Goal: Task Accomplishment & Management: Manage account settings

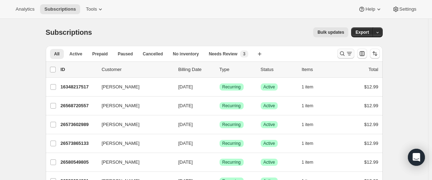
click at [342, 57] on icon "Search and filter results" at bounding box center [342, 53] width 7 height 7
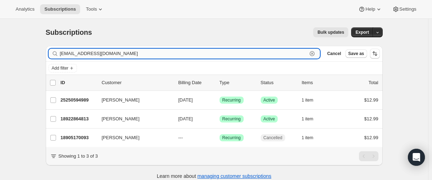
click at [94, 53] on input "[EMAIL_ADDRESS][DOMAIN_NAME]" at bounding box center [183, 54] width 247 height 10
paste input "catherinemurray2211@g"
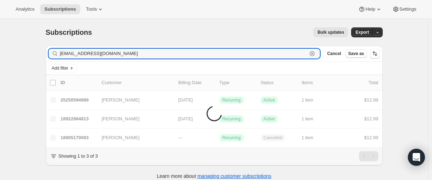
type input "[EMAIL_ADDRESS][DOMAIN_NAME]"
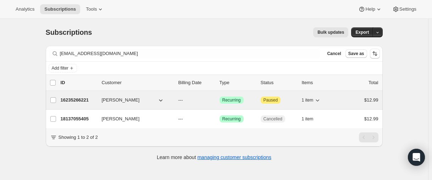
click at [71, 100] on p "16235266221" at bounding box center [78, 99] width 35 height 7
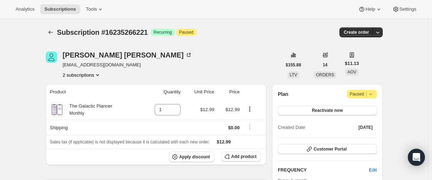
click at [74, 76] on button "2 subscriptions" at bounding box center [82, 74] width 39 height 7
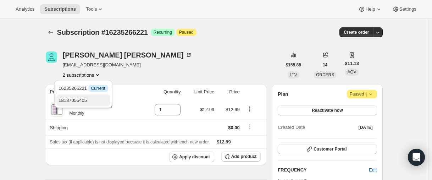
click at [73, 98] on span "18137055405" at bounding box center [72, 99] width 28 height 5
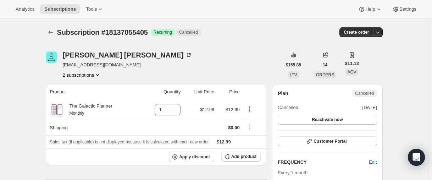
click at [71, 72] on button "2 subscriptions" at bounding box center [82, 74] width 39 height 7
click at [77, 74] on button "2 subscriptions" at bounding box center [82, 74] width 39 height 7
click at [69, 72] on button "2 subscriptions" at bounding box center [82, 74] width 39 height 7
click at [70, 85] on span "16235266221" at bounding box center [82, 88] width 49 height 7
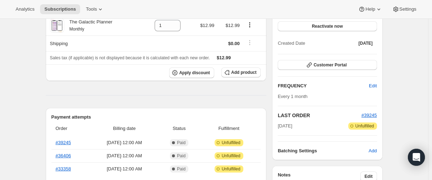
scroll to position [31, 0]
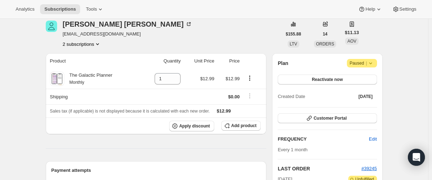
click at [69, 46] on button "2 subscriptions" at bounding box center [82, 43] width 39 height 7
click at [62, 59] on span "16235266221 Info Current" at bounding box center [82, 57] width 49 height 5
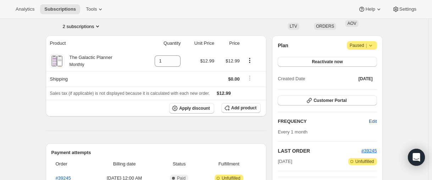
scroll to position [0, 0]
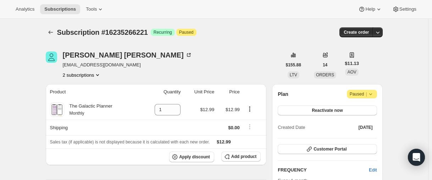
click at [72, 73] on button "2 subscriptions" at bounding box center [82, 74] width 39 height 7
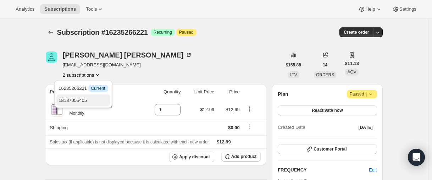
click at [72, 102] on span "18137055405" at bounding box center [72, 99] width 28 height 5
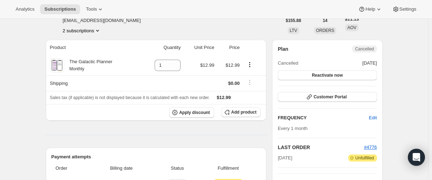
scroll to position [39, 0]
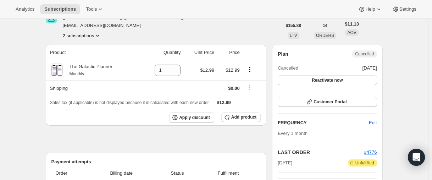
click at [80, 35] on button "2 subscriptions" at bounding box center [82, 35] width 39 height 7
click at [78, 51] on span "16235266221" at bounding box center [72, 48] width 28 height 5
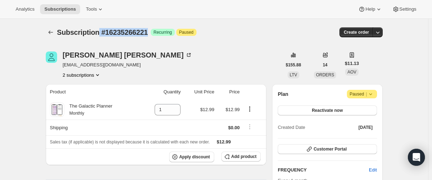
drag, startPoint x: 157, startPoint y: 32, endPoint x: 103, endPoint y: 30, distance: 53.9
click at [103, 30] on div "Subscription #16235266221 Success Recurring Attention Paused" at bounding box center [160, 32] width 207 height 10
copy span "#16235266221"
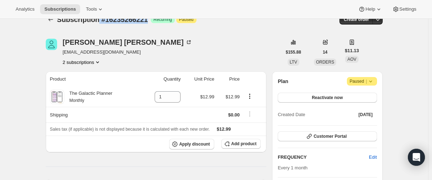
scroll to position [35, 0]
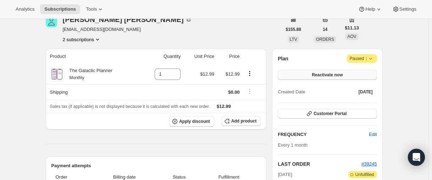
click at [339, 77] on span "Reactivate now" at bounding box center [327, 75] width 31 height 6
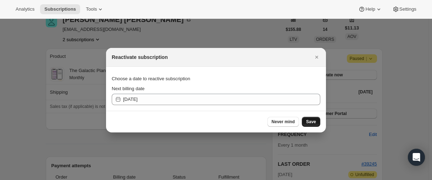
click at [305, 123] on button "Save" at bounding box center [311, 122] width 18 height 10
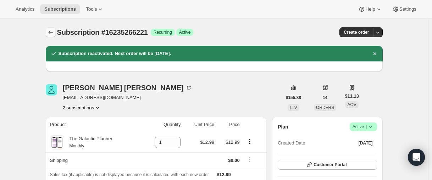
click at [51, 31] on icon "Subscriptions" at bounding box center [50, 32] width 7 height 7
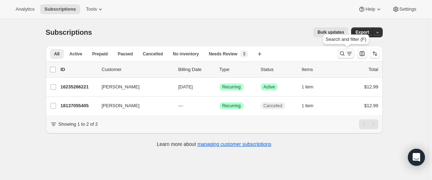
click at [341, 54] on icon "Search and filter results" at bounding box center [342, 53] width 7 height 7
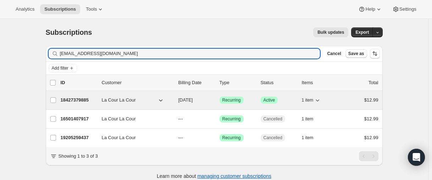
type input "[EMAIL_ADDRESS][DOMAIN_NAME]"
click at [77, 99] on p "18427379885" at bounding box center [78, 99] width 35 height 7
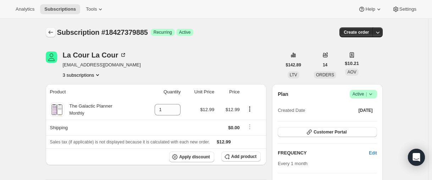
click at [53, 35] on icon "Subscriptions" at bounding box center [50, 32] width 7 height 7
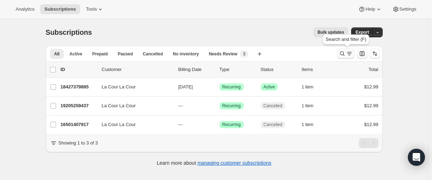
click at [343, 51] on icon "Search and filter results" at bounding box center [342, 53] width 7 height 7
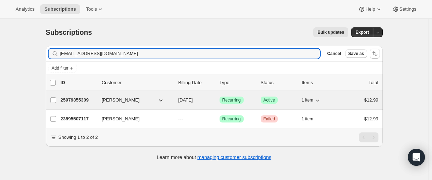
type input "[EMAIL_ADDRESS][DOMAIN_NAME]"
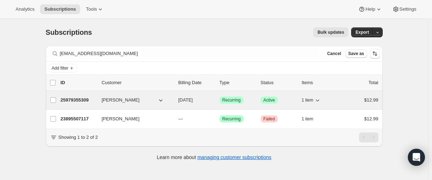
click at [79, 98] on p "25979355309" at bounding box center [78, 99] width 35 height 7
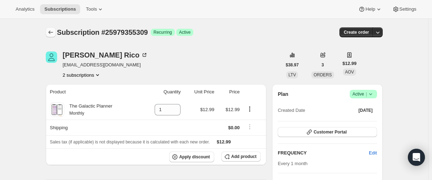
click at [52, 33] on icon "Subscriptions" at bounding box center [50, 32] width 7 height 7
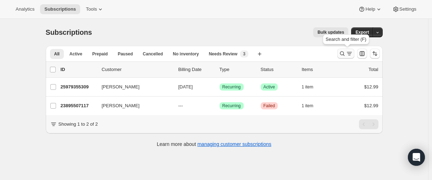
click at [342, 58] on button "Search and filter results" at bounding box center [345, 54] width 17 height 10
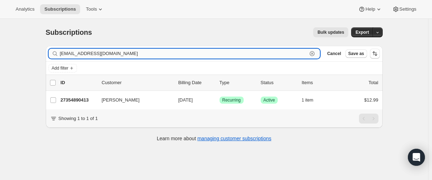
click at [97, 56] on input "[EMAIL_ADDRESS][DOMAIN_NAME]" at bounding box center [183, 54] width 247 height 10
paste input "[EMAIL_ADDRESS][DOMAIN_NAME]"
click at [84, 53] on input "[EMAIL_ADDRESS][DOMAIN_NAME]" at bounding box center [183, 54] width 247 height 10
paste input "[EMAIL_ADDRESS][DOMAIN_NAME]"
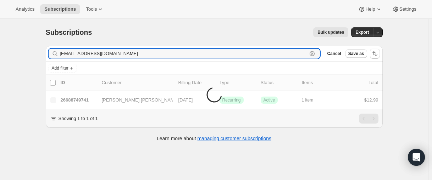
type input "[EMAIL_ADDRESS][DOMAIN_NAME]"
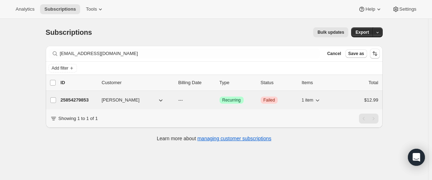
click at [73, 99] on p "25854279853" at bounding box center [78, 99] width 35 height 7
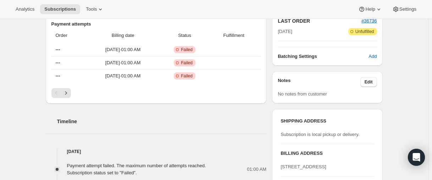
scroll to position [177, 0]
click at [67, 93] on icon "Next" at bounding box center [65, 92] width 7 height 7
click at [71, 92] on button "Next" at bounding box center [66, 93] width 10 height 10
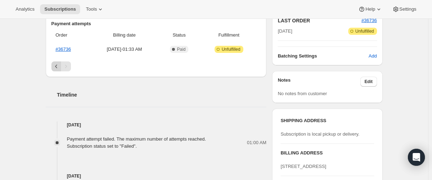
click at [59, 71] on button "Previous" at bounding box center [56, 66] width 10 height 10
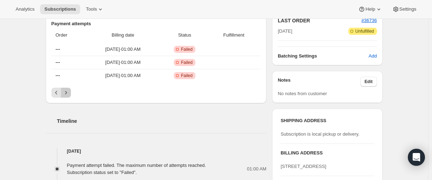
click at [69, 91] on icon "Next" at bounding box center [65, 92] width 7 height 7
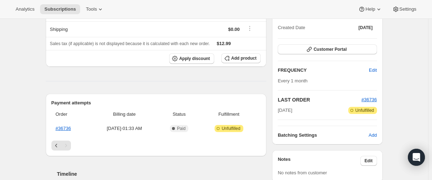
scroll to position [104, 0]
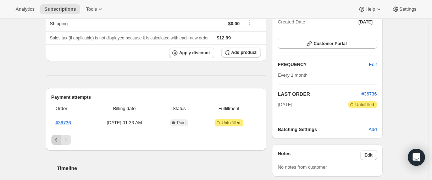
click at [57, 139] on icon "Previous" at bounding box center [56, 139] width 7 height 7
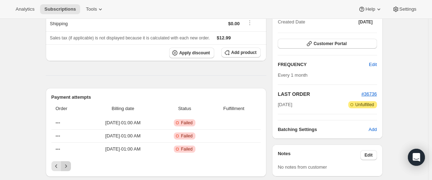
click at [67, 165] on icon "Next" at bounding box center [65, 165] width 7 height 7
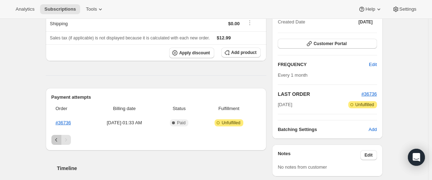
click at [57, 141] on icon "Previous" at bounding box center [56, 139] width 7 height 7
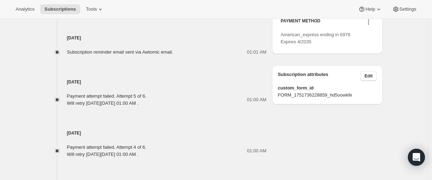
scroll to position [414, 0]
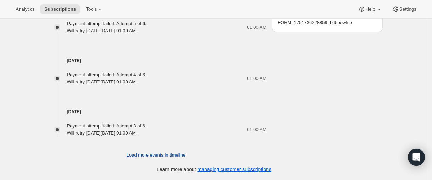
click at [138, 157] on span "Load more events in timeline" at bounding box center [156, 154] width 59 height 7
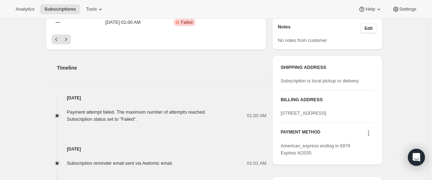
scroll to position [248, 0]
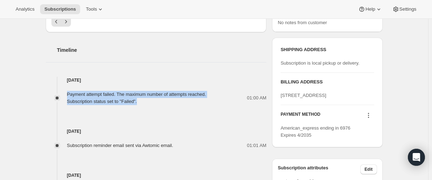
drag, startPoint x: 68, startPoint y: 95, endPoint x: 168, endPoint y: 100, distance: 100.4
click at [168, 100] on div "Payment attempt failed. The maximum number of attempts reached. Subscription st…" at bounding box center [156, 98] width 221 height 14
copy div "Payment attempt failed. The maximum number of attempts reached. Subscription st…"
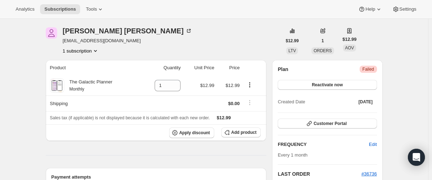
scroll to position [0, 0]
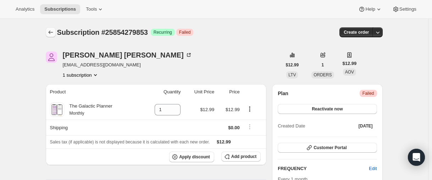
click at [51, 33] on icon "Subscriptions" at bounding box center [50, 32] width 7 height 7
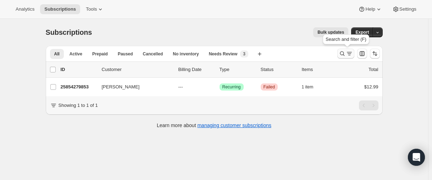
click at [345, 55] on icon "Search and filter results" at bounding box center [342, 53] width 7 height 7
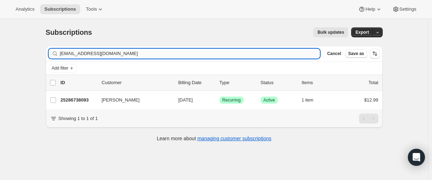
click at [99, 54] on input "[EMAIL_ADDRESS][DOMAIN_NAME]" at bounding box center [190, 54] width 260 height 10
type input "[EMAIL_ADDRESS][DOMAIN_NAME]"
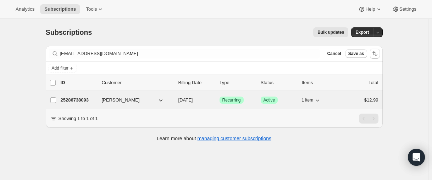
click at [77, 103] on p "25286738093" at bounding box center [78, 99] width 35 height 7
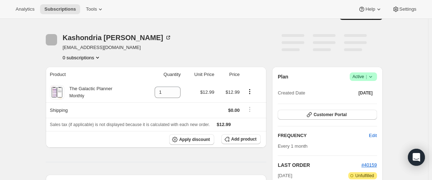
scroll to position [142, 0]
